Goal: Check status: Check status

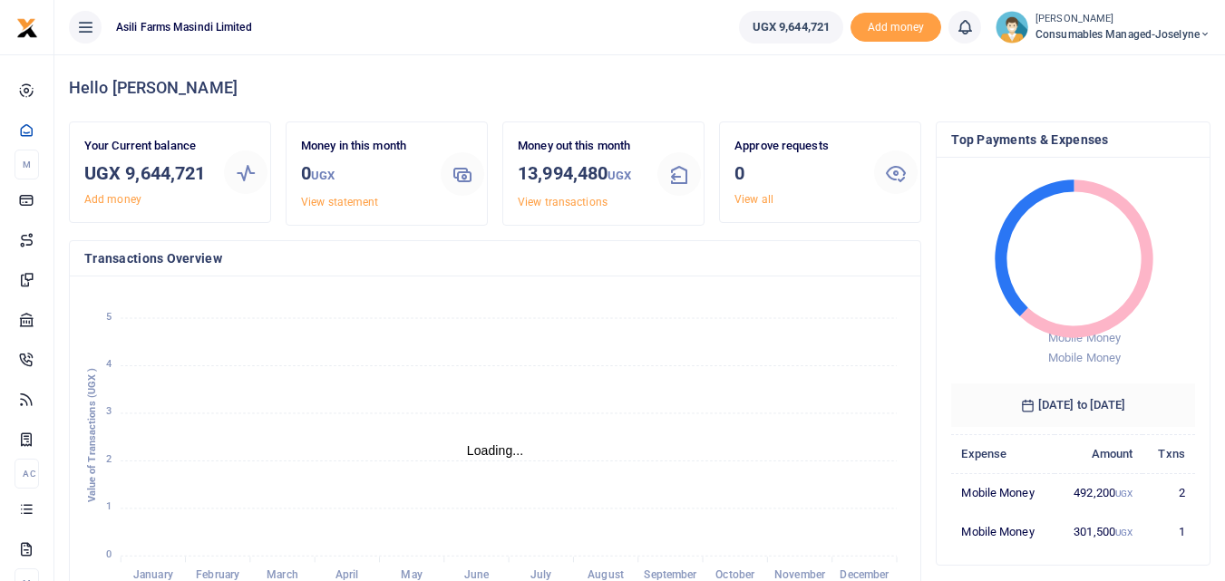
scroll to position [15, 15]
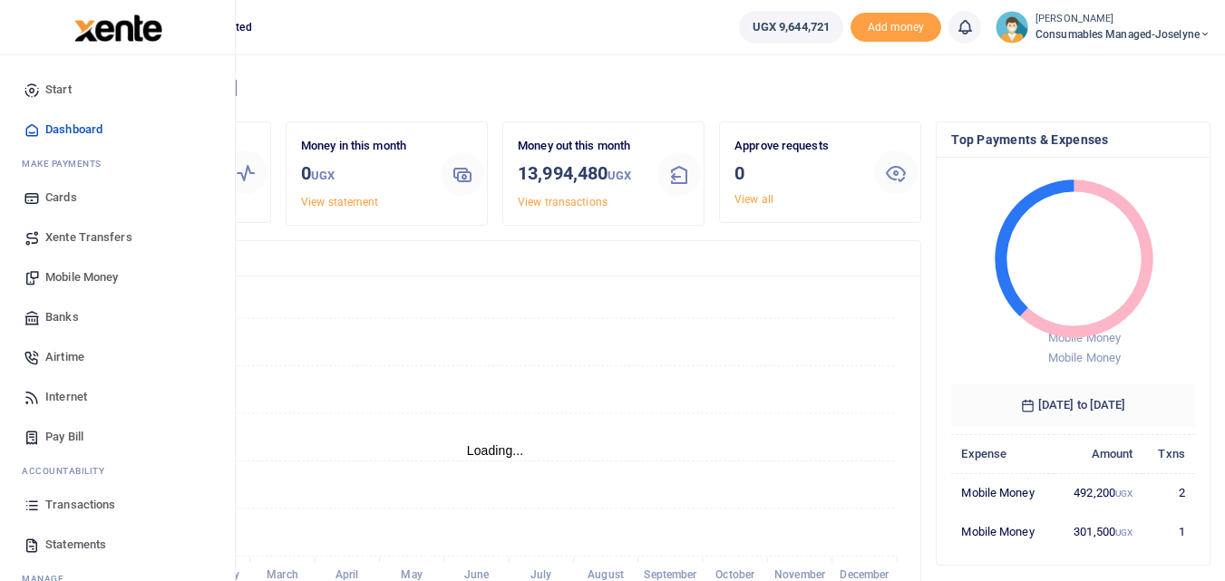
click at [33, 504] on icon at bounding box center [32, 505] width 16 height 16
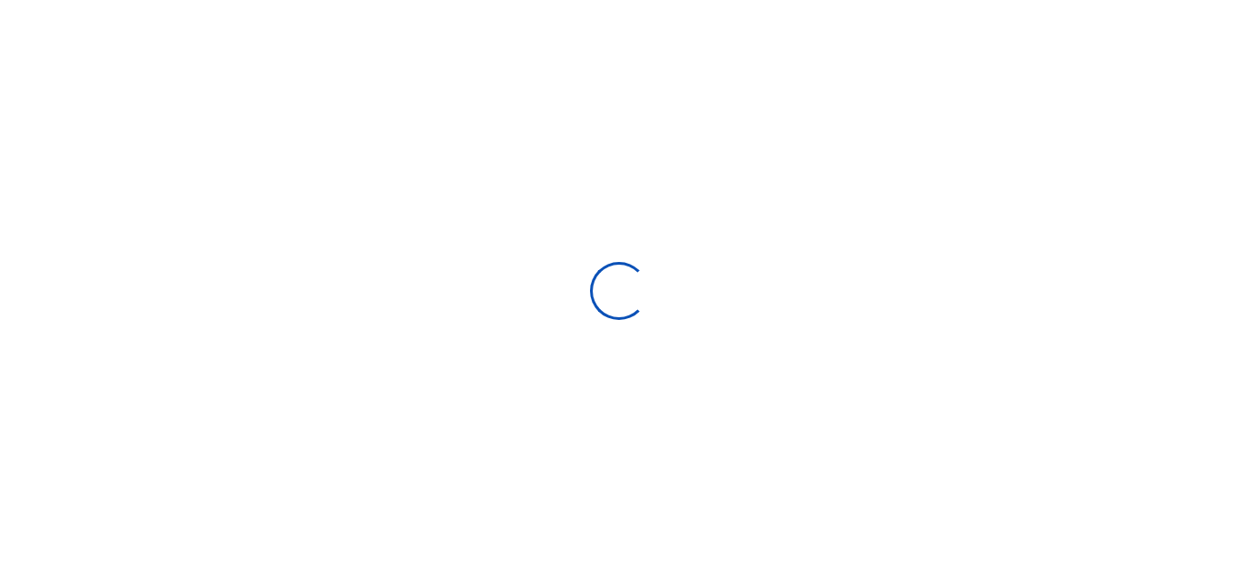
select select
type input "[DATE] - [DATE]"
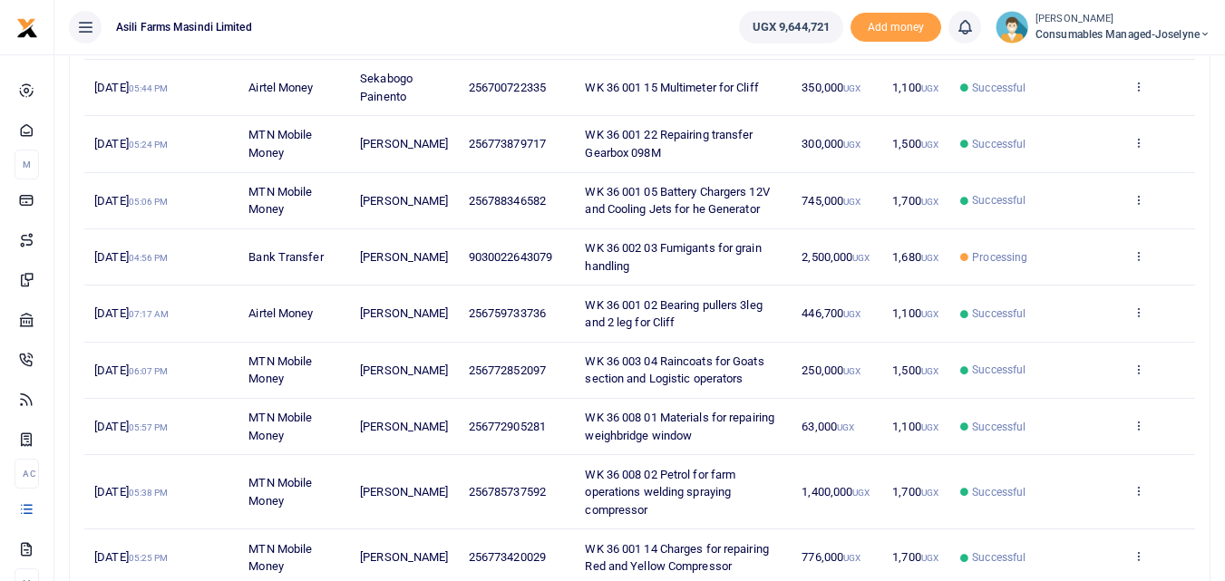
scroll to position [334, 0]
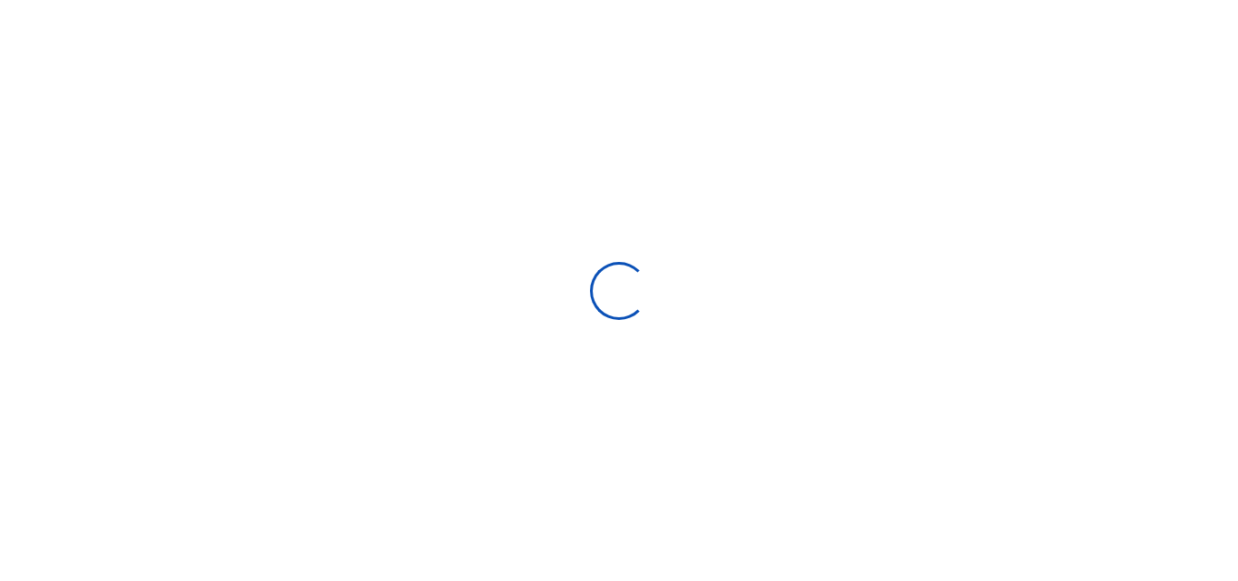
type input "[DATE] - [DATE]"
select select
